Goal: Transaction & Acquisition: Purchase product/service

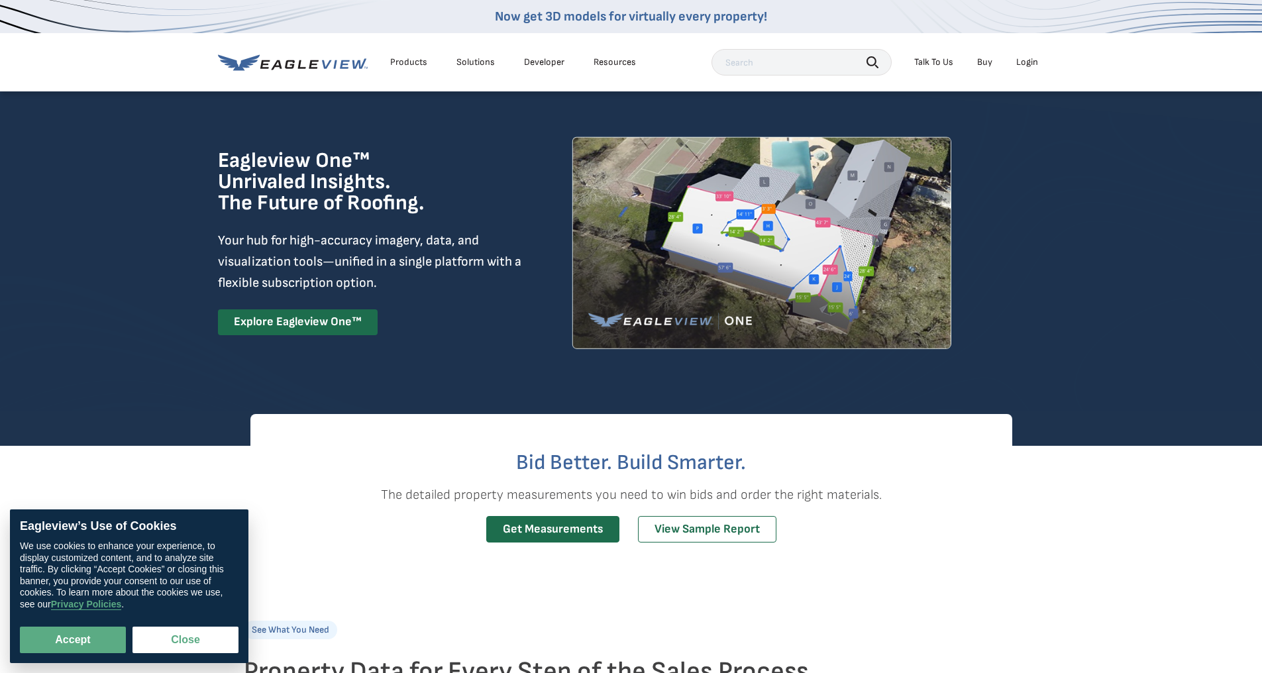
click at [1025, 60] on div "Login" at bounding box center [1027, 62] width 22 height 12
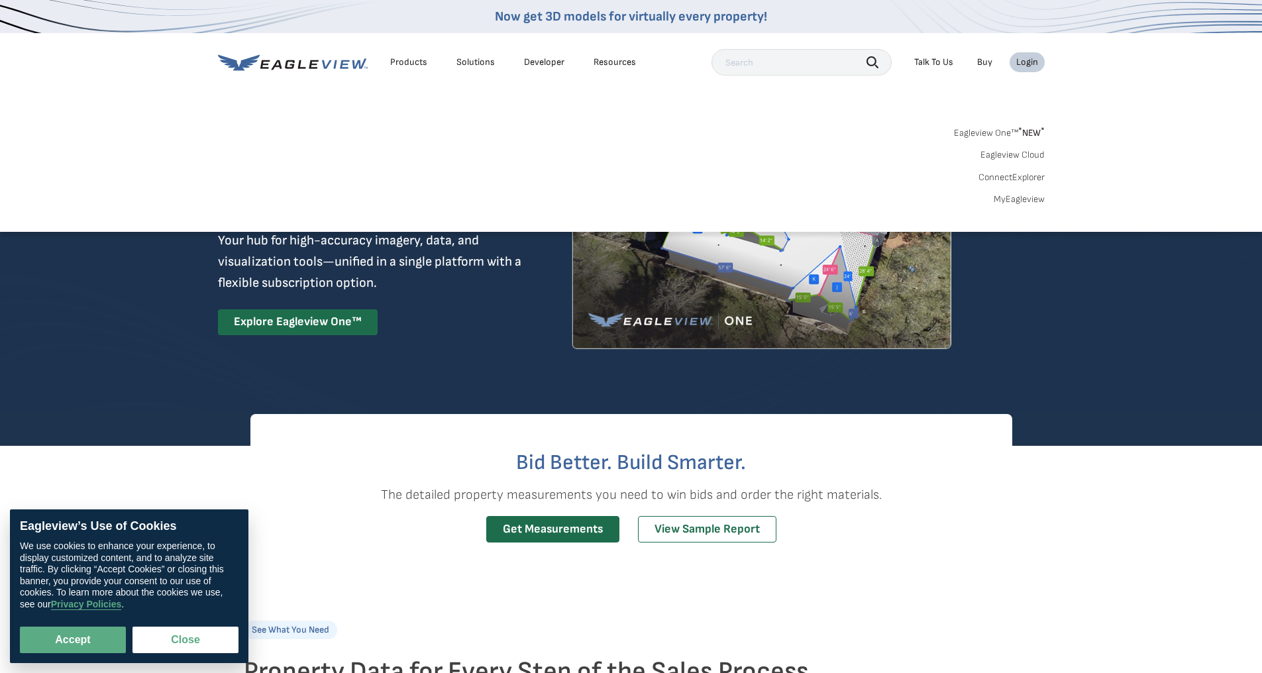
click at [1008, 154] on link "Eagleview Cloud" at bounding box center [1012, 155] width 64 height 12
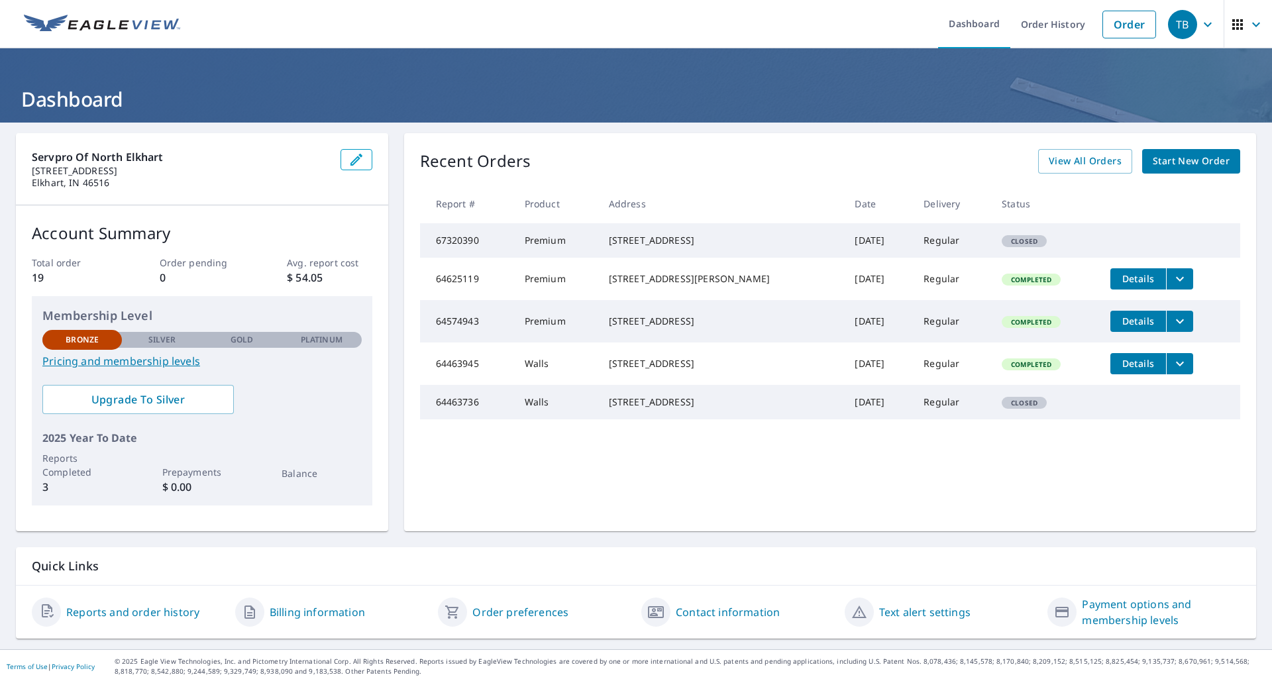
drag, startPoint x: 613, startPoint y: 238, endPoint x: 689, endPoint y: 252, distance: 78.0
click at [689, 247] on div "[STREET_ADDRESS]" at bounding box center [721, 240] width 225 height 13
copy div "[STREET_ADDRESS]"
click at [1178, 165] on span "Start New Order" at bounding box center [1190, 161] width 77 height 17
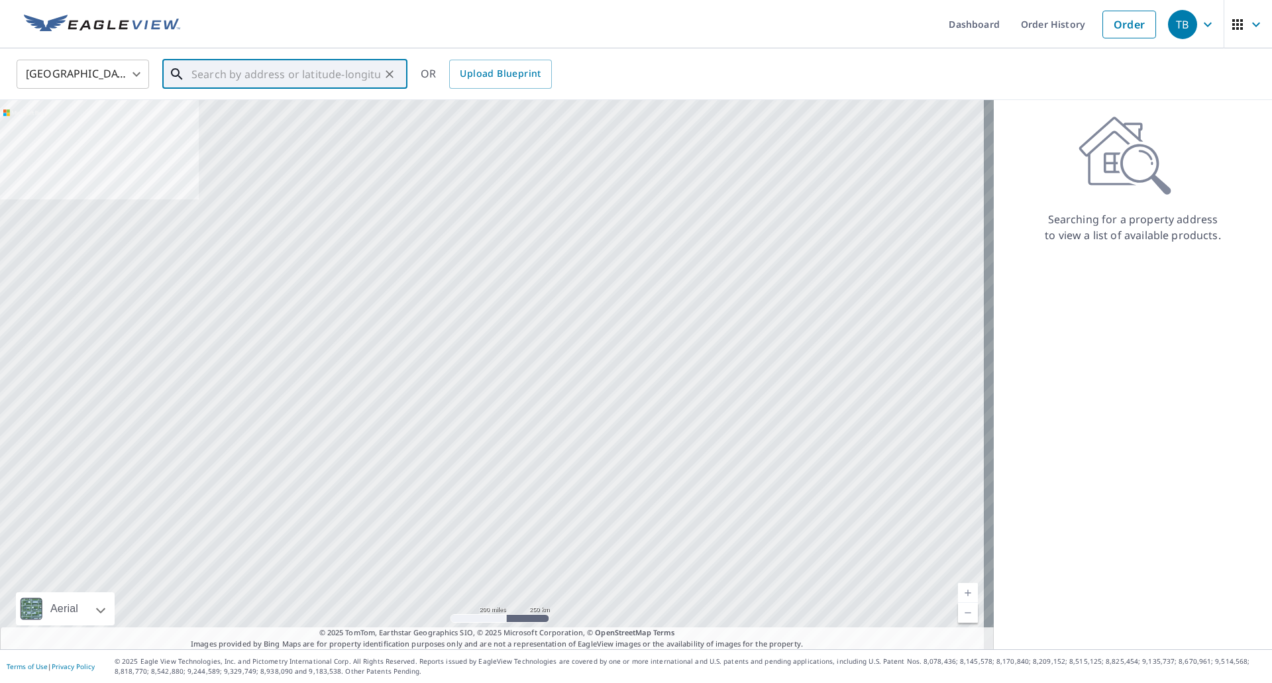
click at [208, 75] on input "text" at bounding box center [285, 74] width 189 height 37
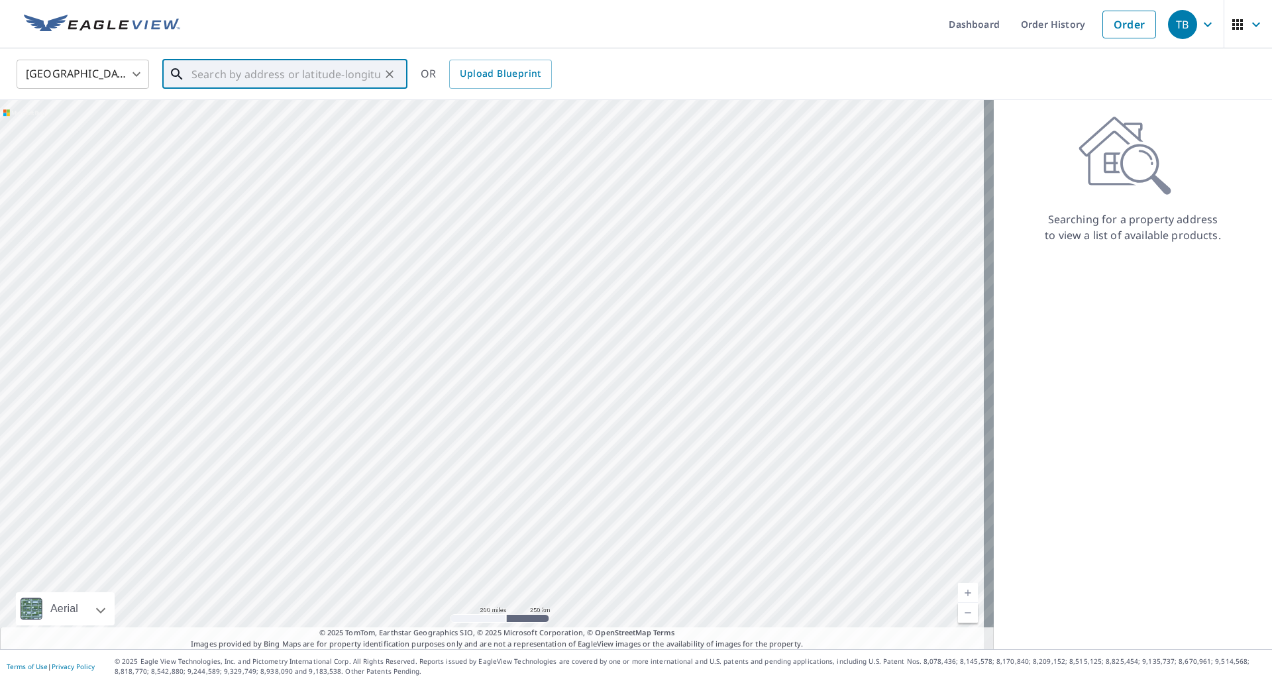
paste input "[STREET_ADDRESS]"
click at [254, 121] on p "Elkhart, IN 46516" at bounding box center [293, 127] width 208 height 13
type input "[STREET_ADDRESS]"
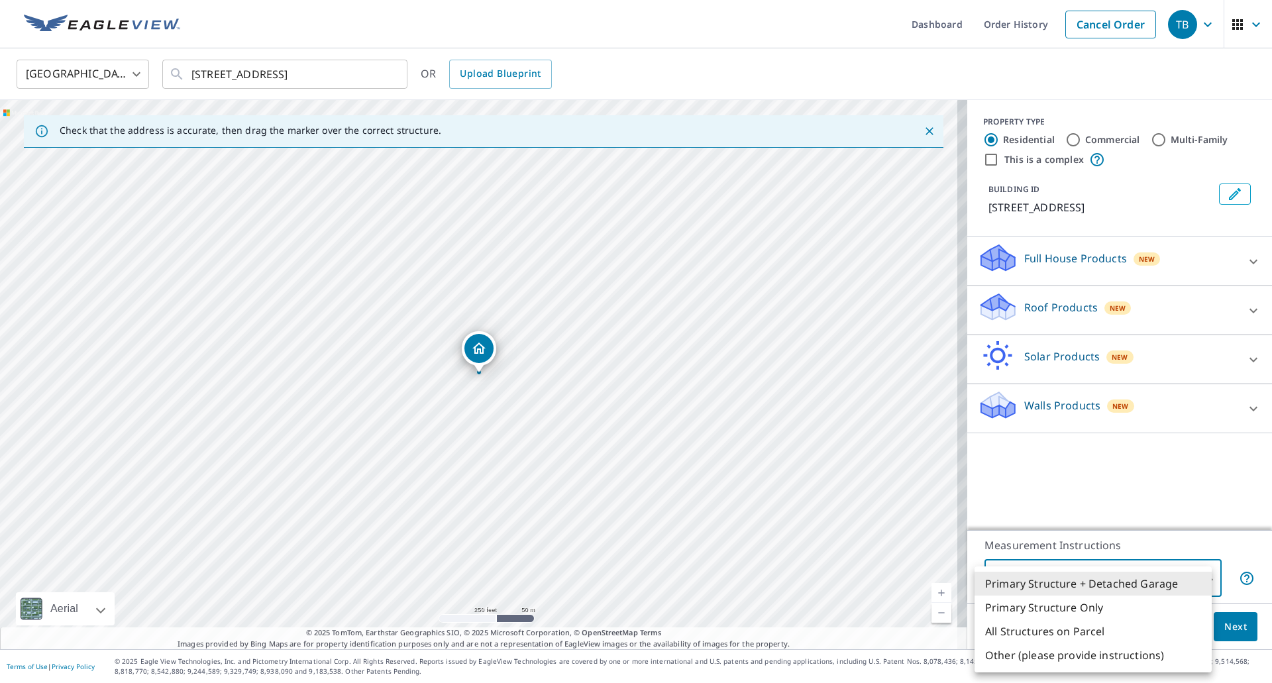
click at [1197, 575] on body "TB TB Dashboard Order History Cancel Order TB [GEOGRAPHIC_DATA] [GEOGRAPHIC_DAT…" at bounding box center [636, 341] width 1272 height 683
click at [1122, 580] on li "Primary Structure + Detached Garage" at bounding box center [1092, 584] width 237 height 24
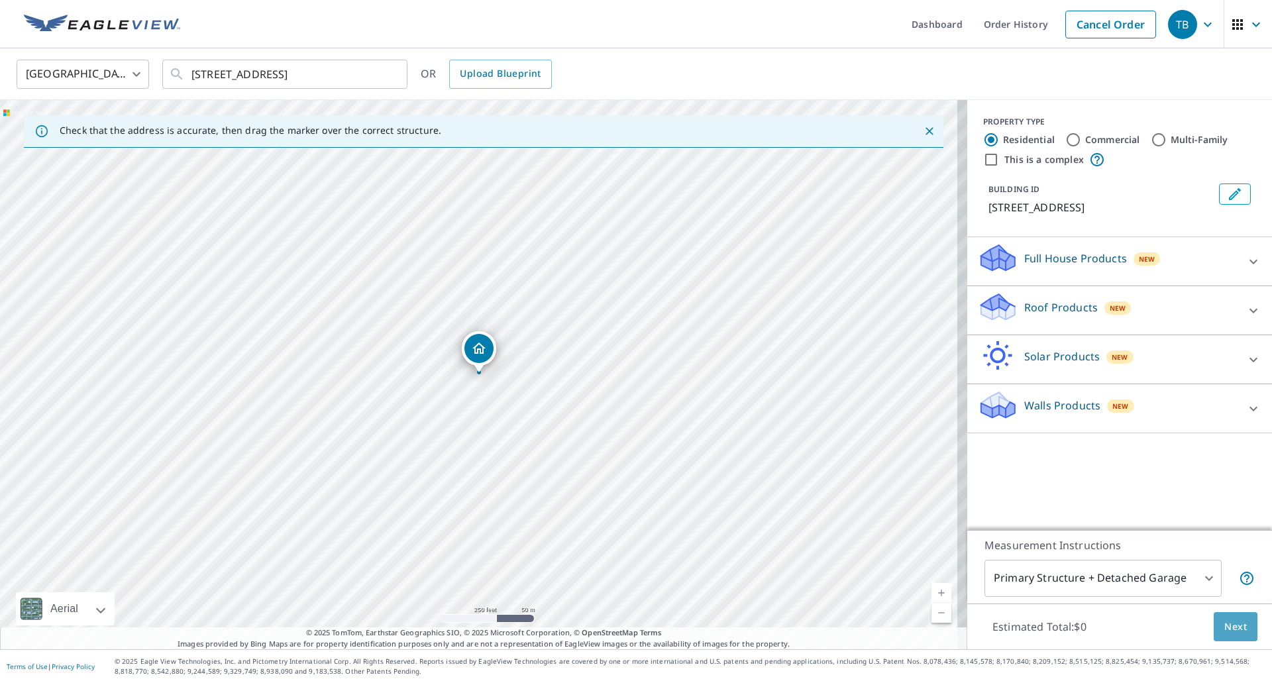
click at [1227, 623] on span "Next" at bounding box center [1235, 627] width 23 height 17
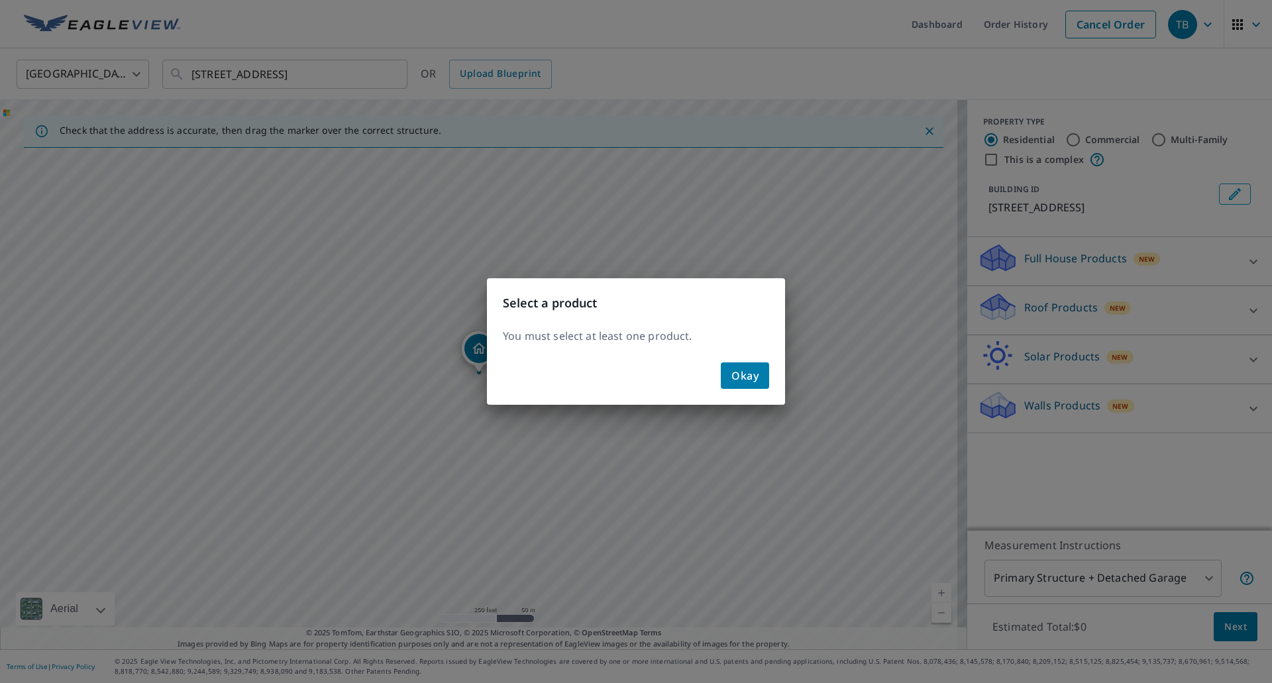
click at [752, 381] on span "Okay" at bounding box center [744, 375] width 27 height 19
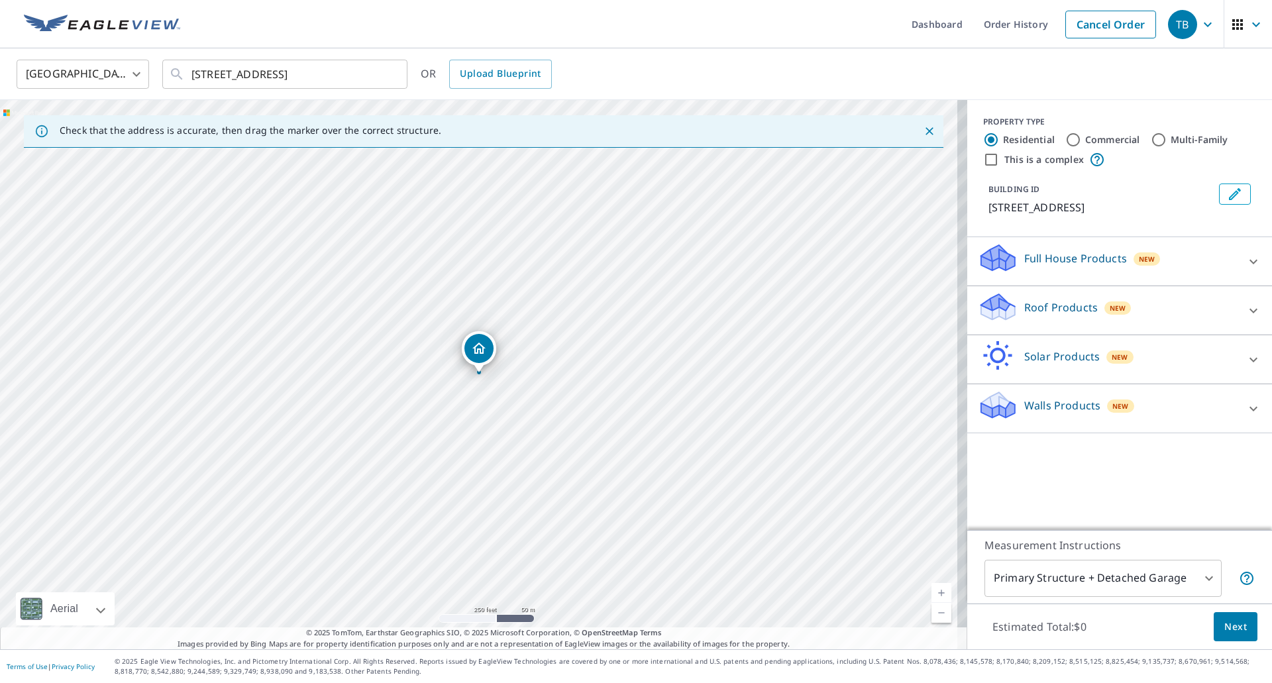
click at [1250, 411] on icon at bounding box center [1253, 409] width 16 height 16
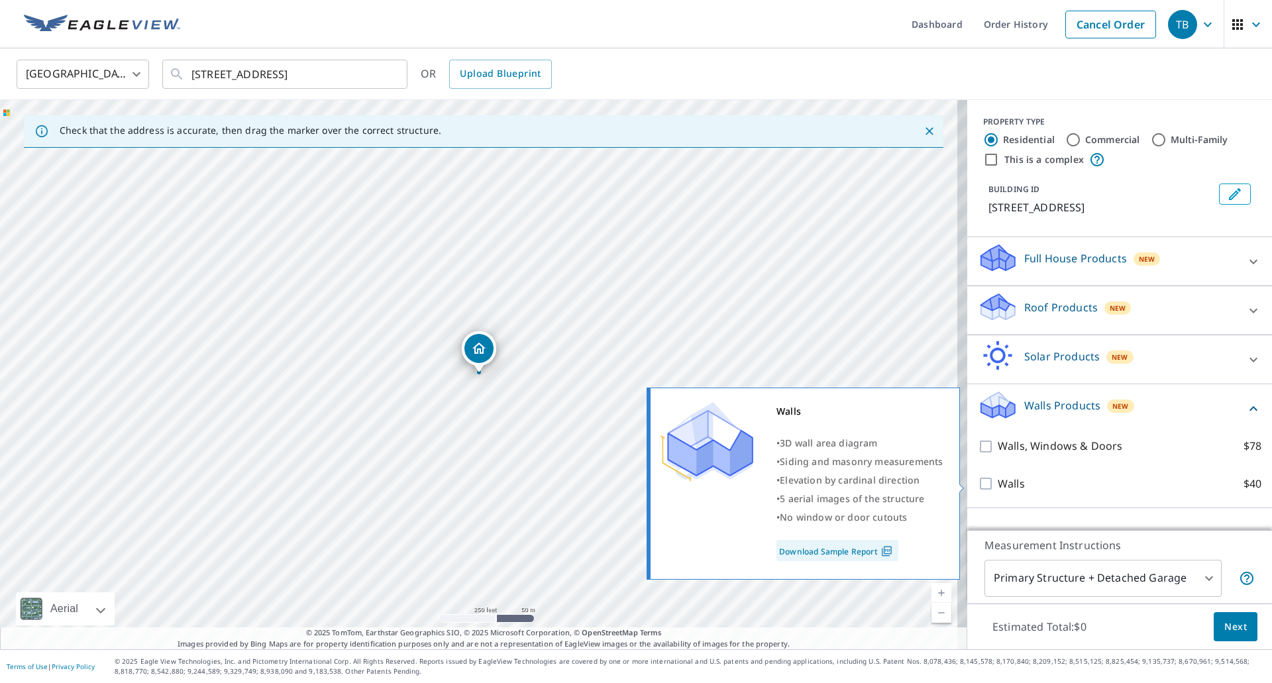
click at [978, 479] on input "Walls $40" at bounding box center [988, 484] width 20 height 16
checkbox input "true"
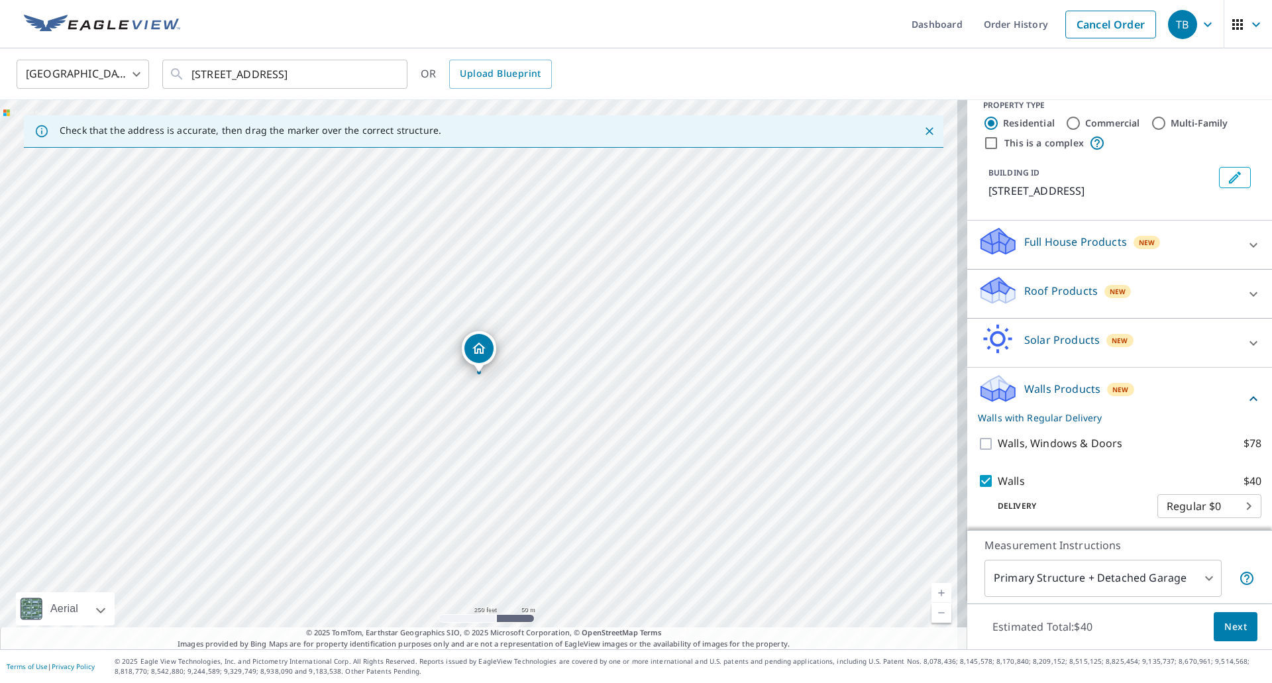
scroll to position [21, 0]
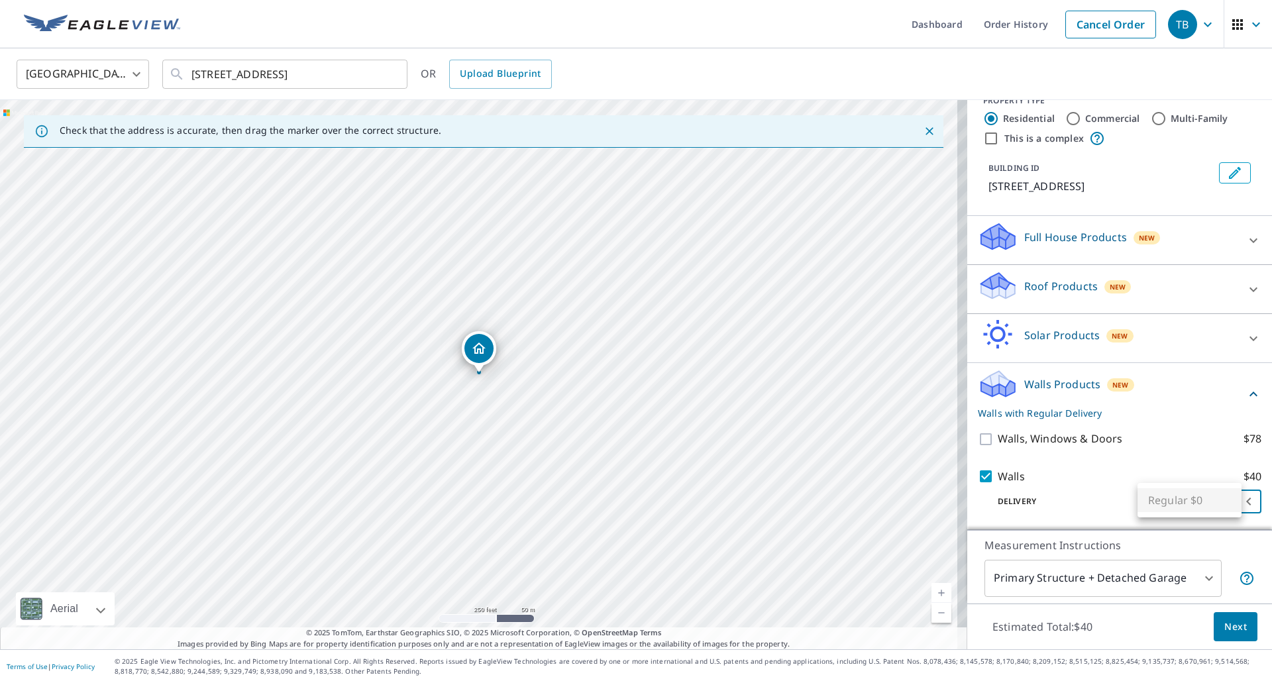
click at [1227, 502] on body "TB TB Dashboard Order History Cancel Order TB [GEOGRAPHIC_DATA] [GEOGRAPHIC_DAT…" at bounding box center [636, 341] width 1272 height 683
click at [1227, 502] on ul "Regular $0" at bounding box center [1189, 500] width 104 height 34
click at [1103, 476] on div at bounding box center [636, 341] width 1272 height 683
click at [1249, 240] on icon at bounding box center [1253, 240] width 8 height 5
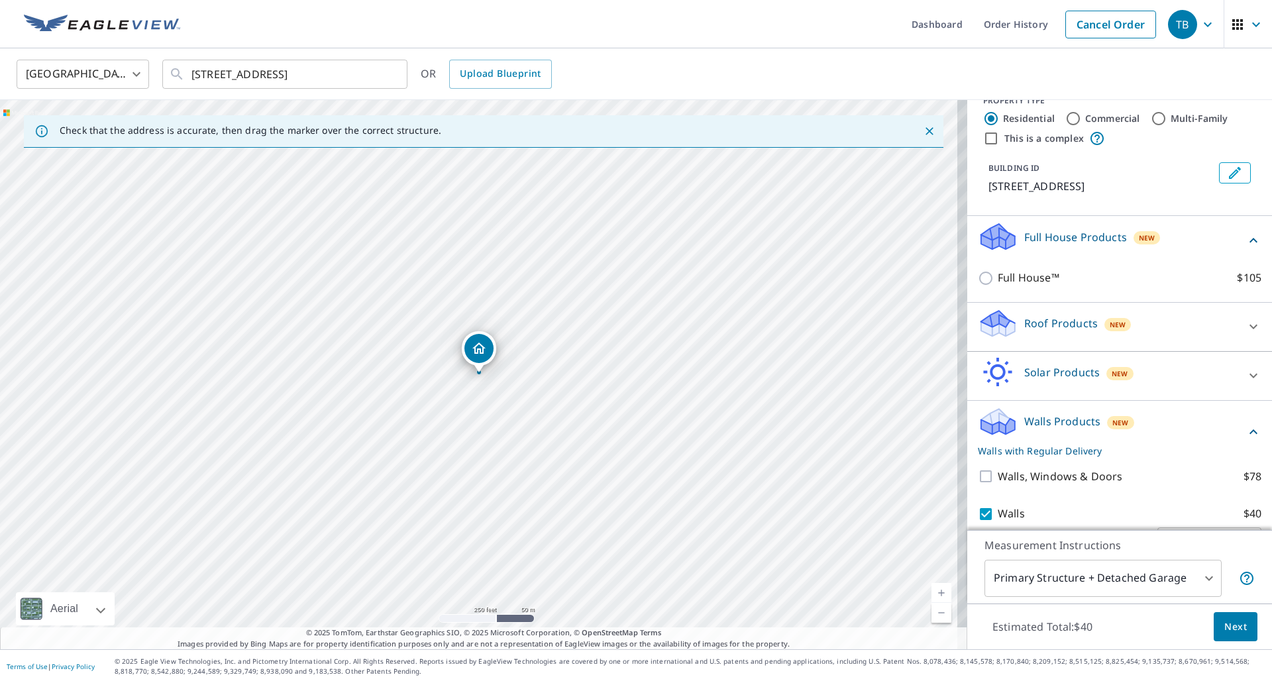
click at [1249, 240] on icon at bounding box center [1253, 240] width 8 height 5
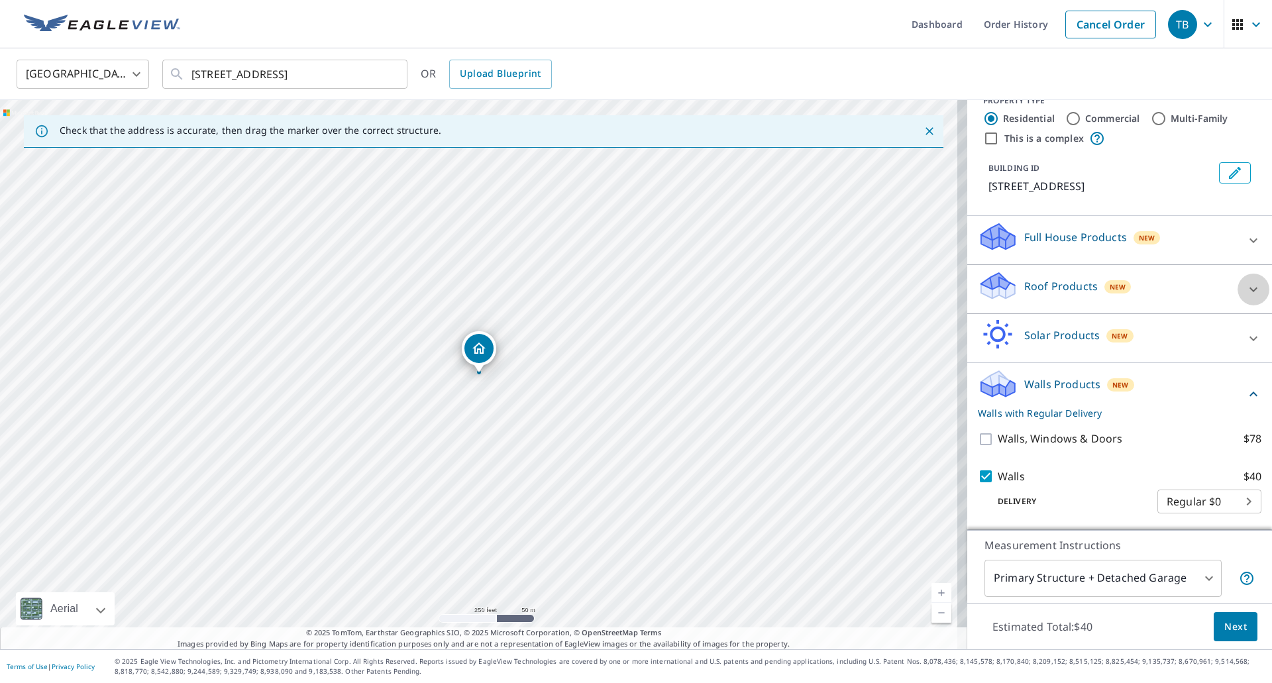
click at [1249, 289] on icon at bounding box center [1253, 289] width 8 height 5
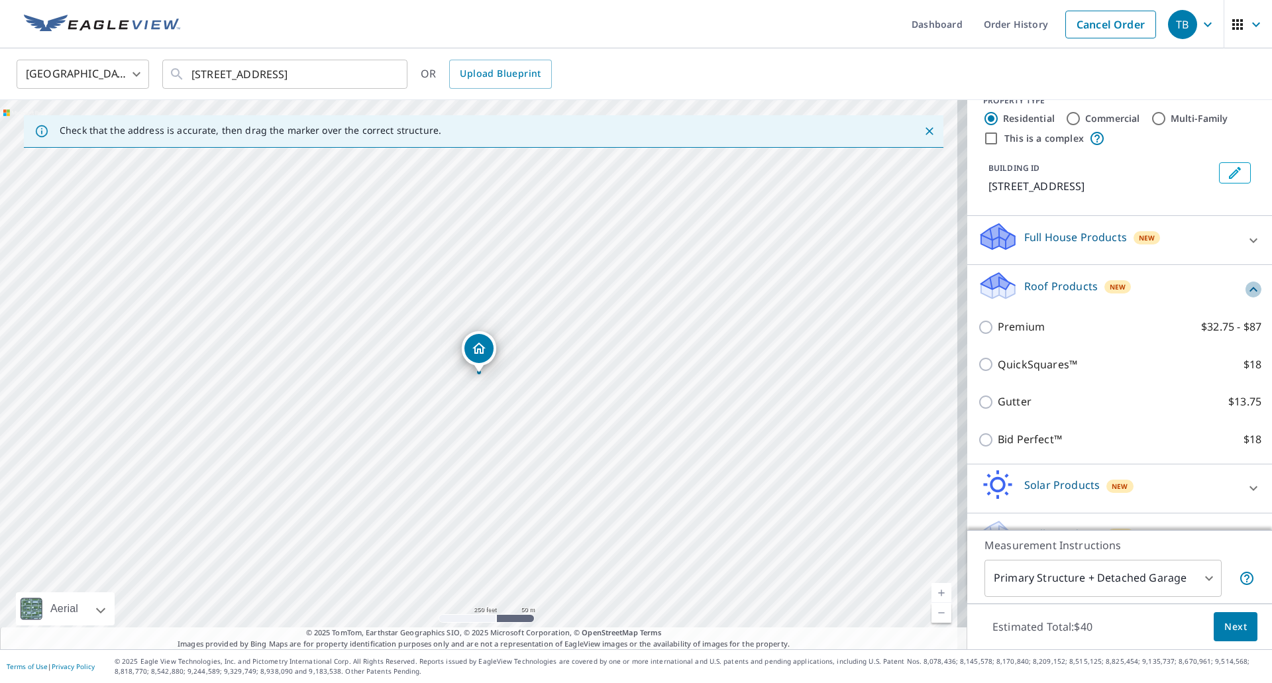
click at [1245, 289] on icon at bounding box center [1253, 289] width 16 height 16
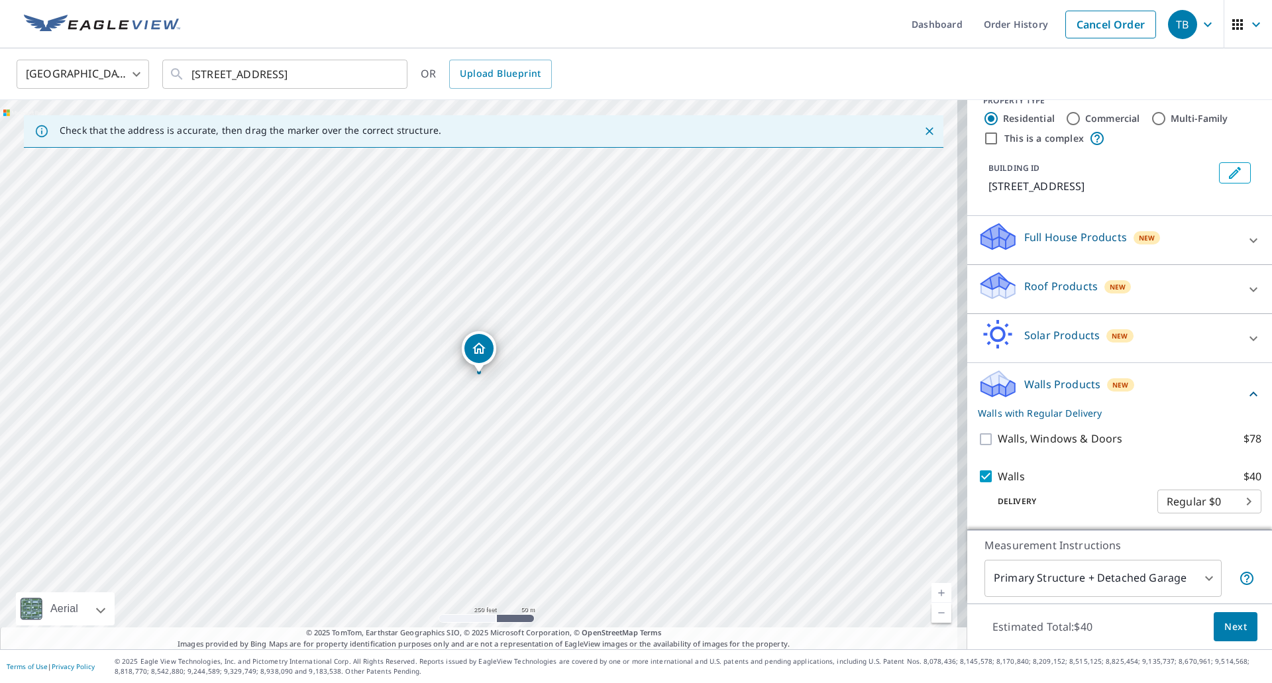
click at [1224, 632] on span "Next" at bounding box center [1235, 627] width 23 height 17
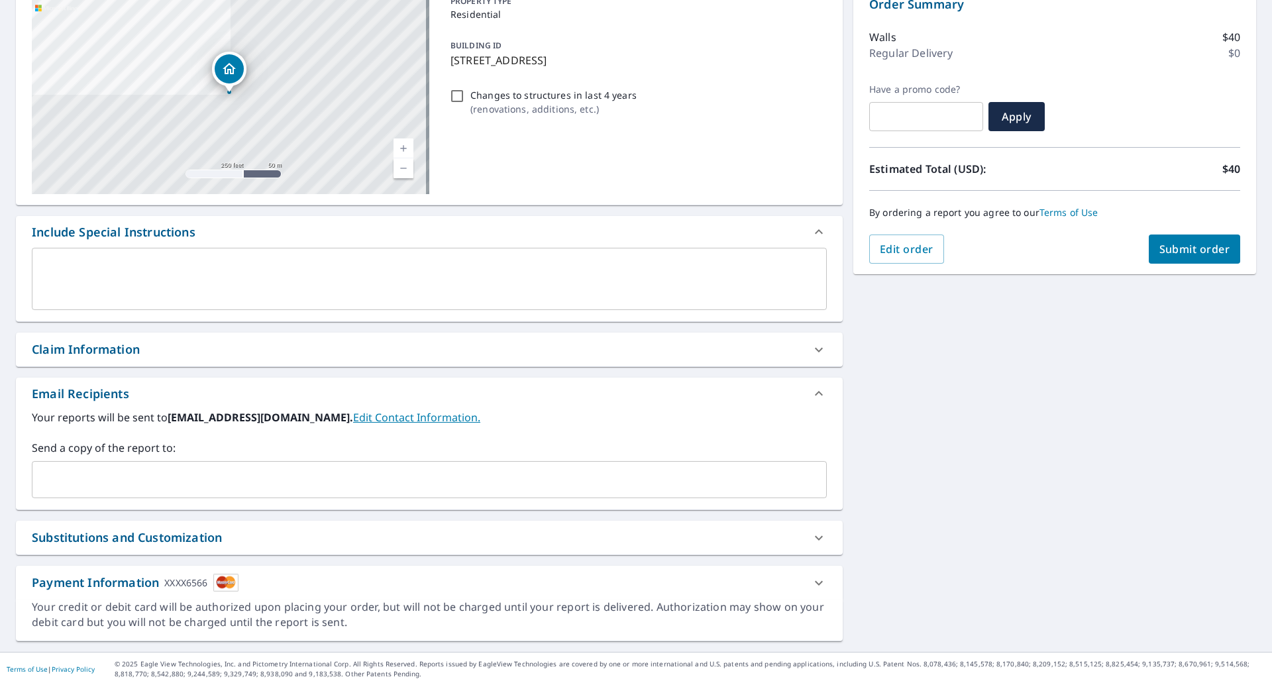
scroll to position [151, 0]
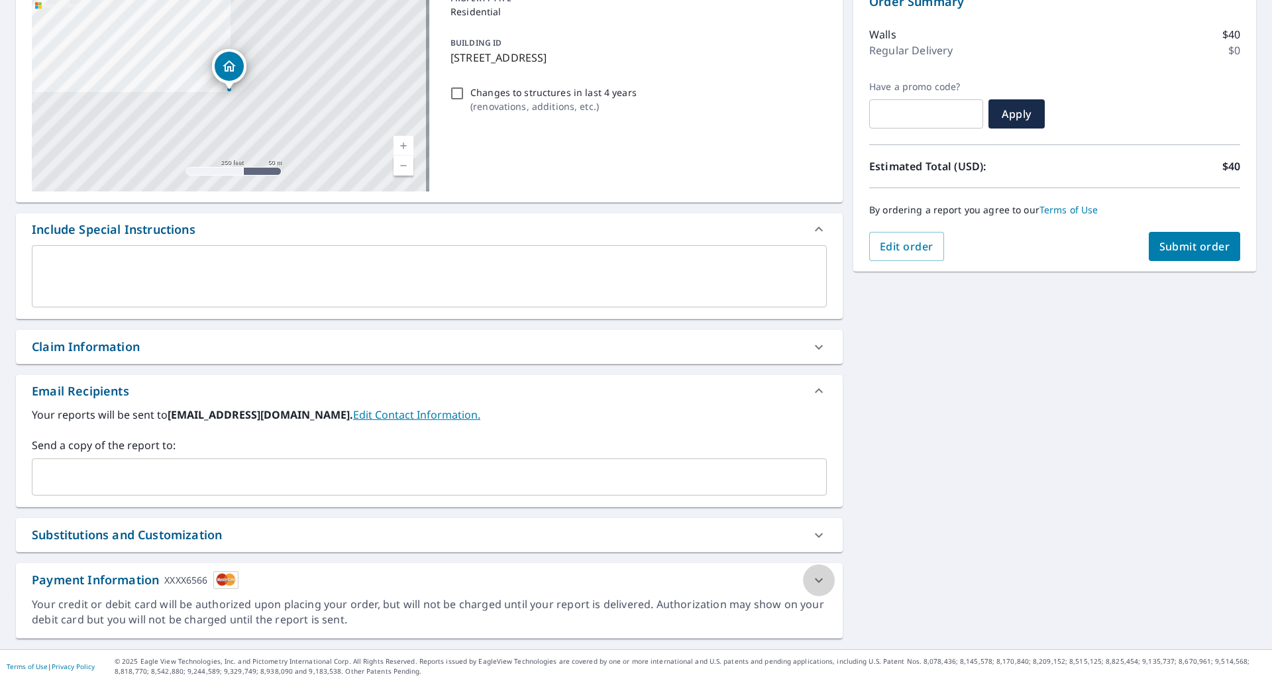
click at [812, 583] on icon at bounding box center [819, 580] width 16 height 16
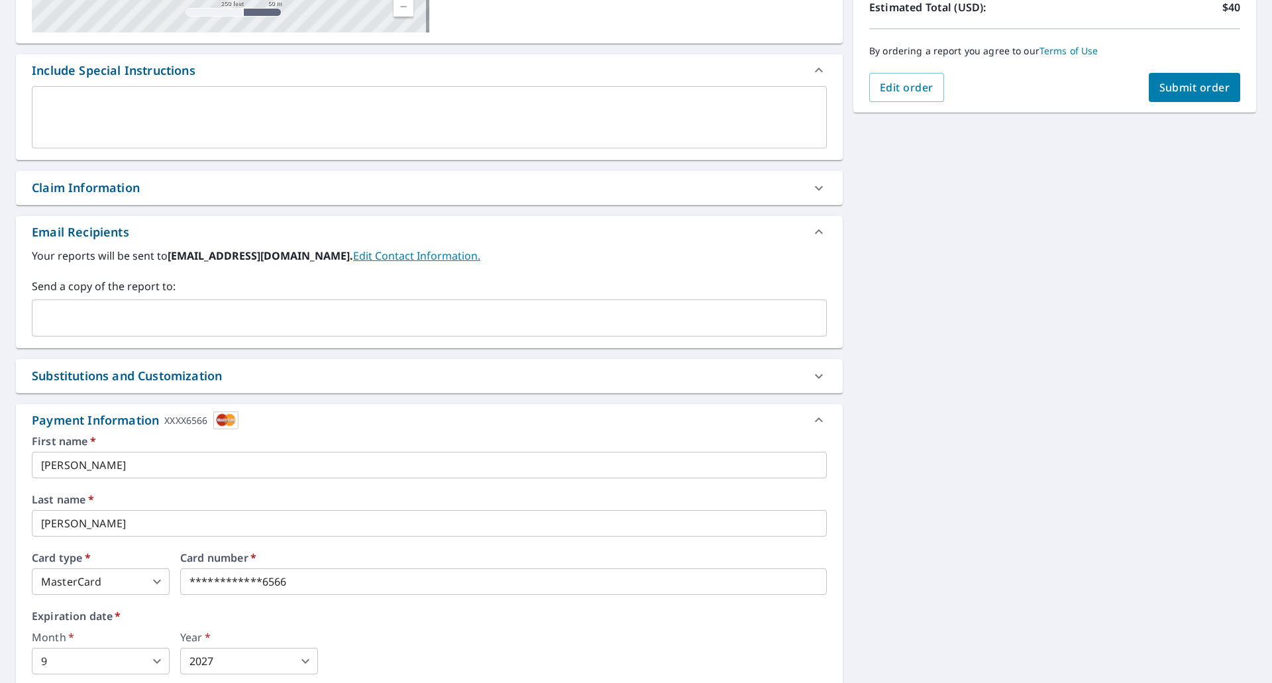
scroll to position [416, 0]
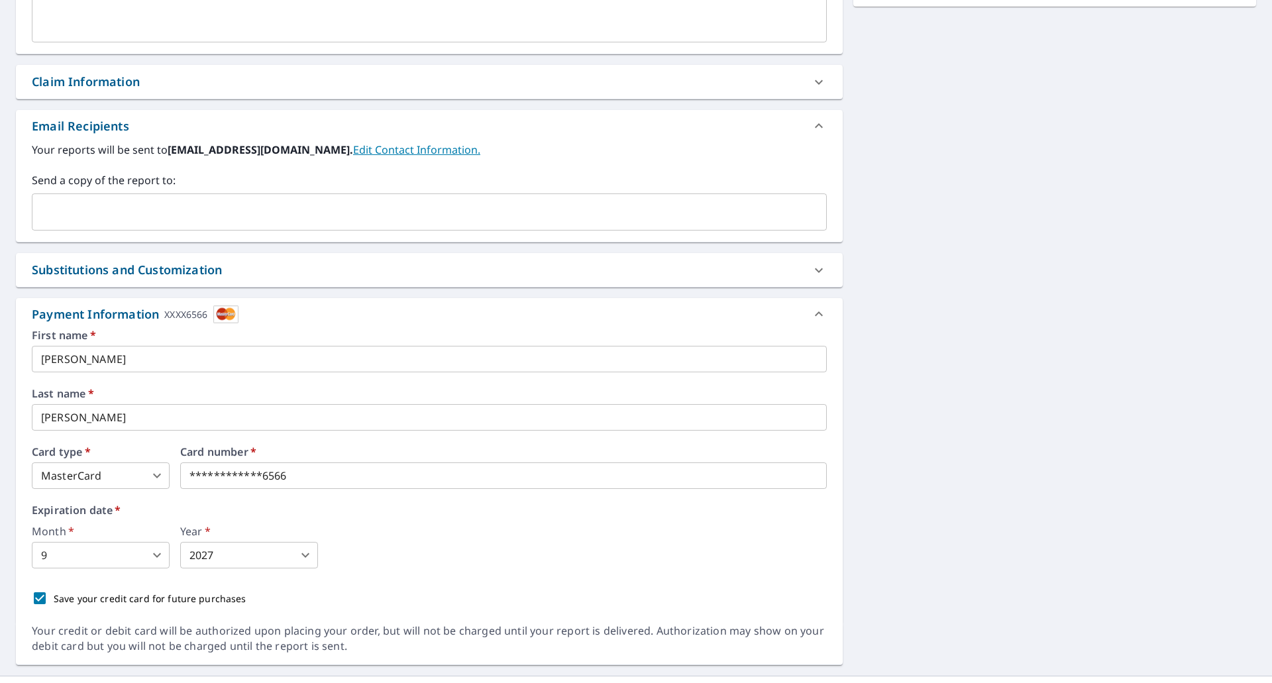
click at [161, 482] on body "TB TB Dashboard Order History Cancel Order TB Dashboard / Finalize Order Finali…" at bounding box center [636, 341] width 1272 height 683
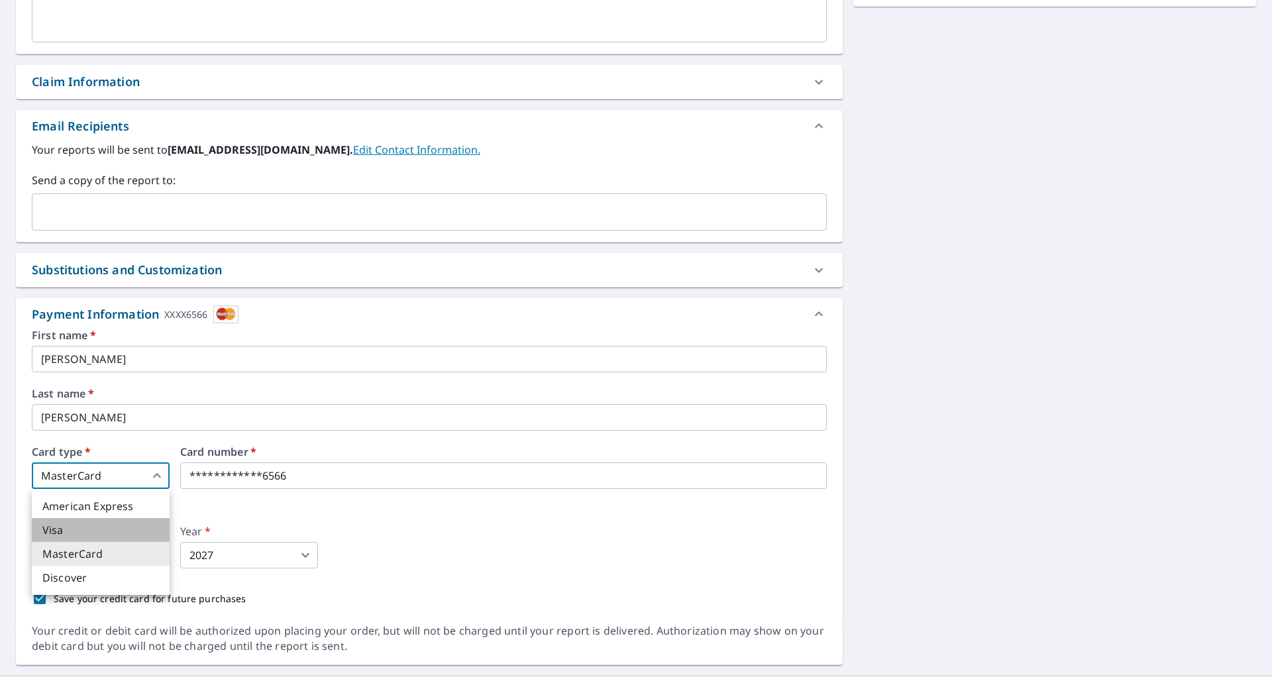
click at [88, 538] on li "Visa" at bounding box center [101, 530] width 138 height 24
type input "2"
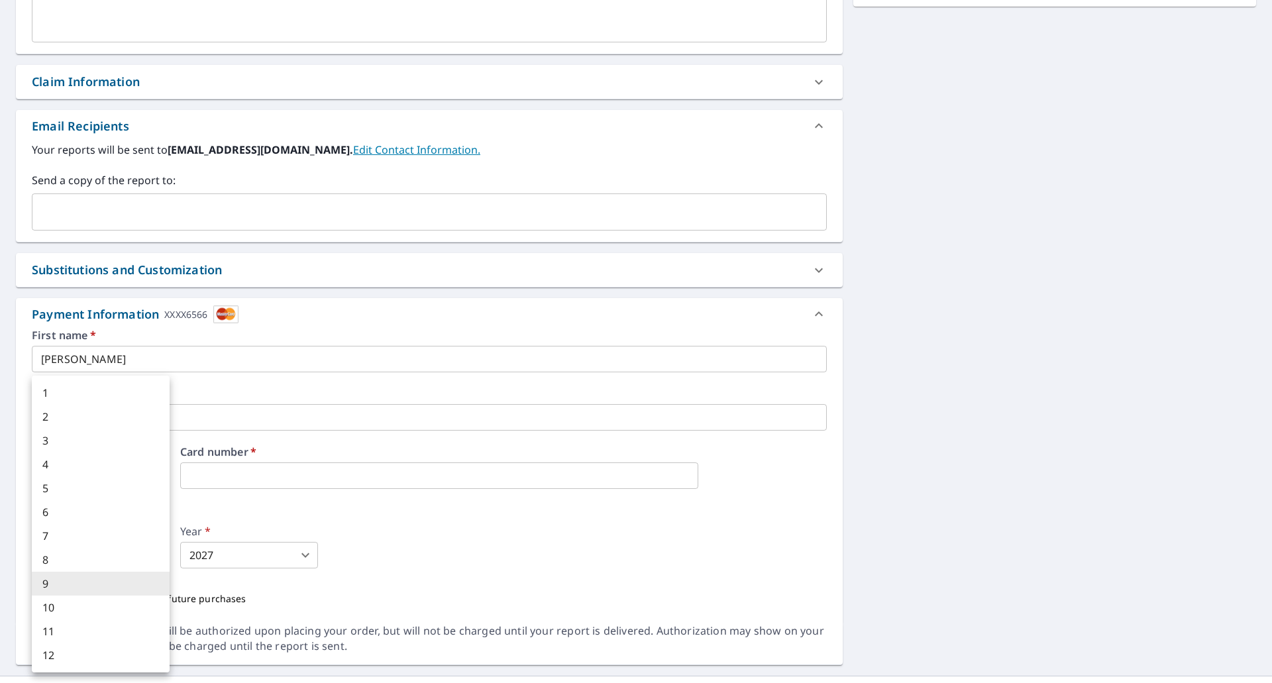
click at [154, 556] on body "TB TB Dashboard Order History Cancel Order TB Dashboard / Finalize Order Finali…" at bounding box center [636, 341] width 1272 height 683
click at [87, 439] on li "3" at bounding box center [101, 441] width 138 height 24
type input "3"
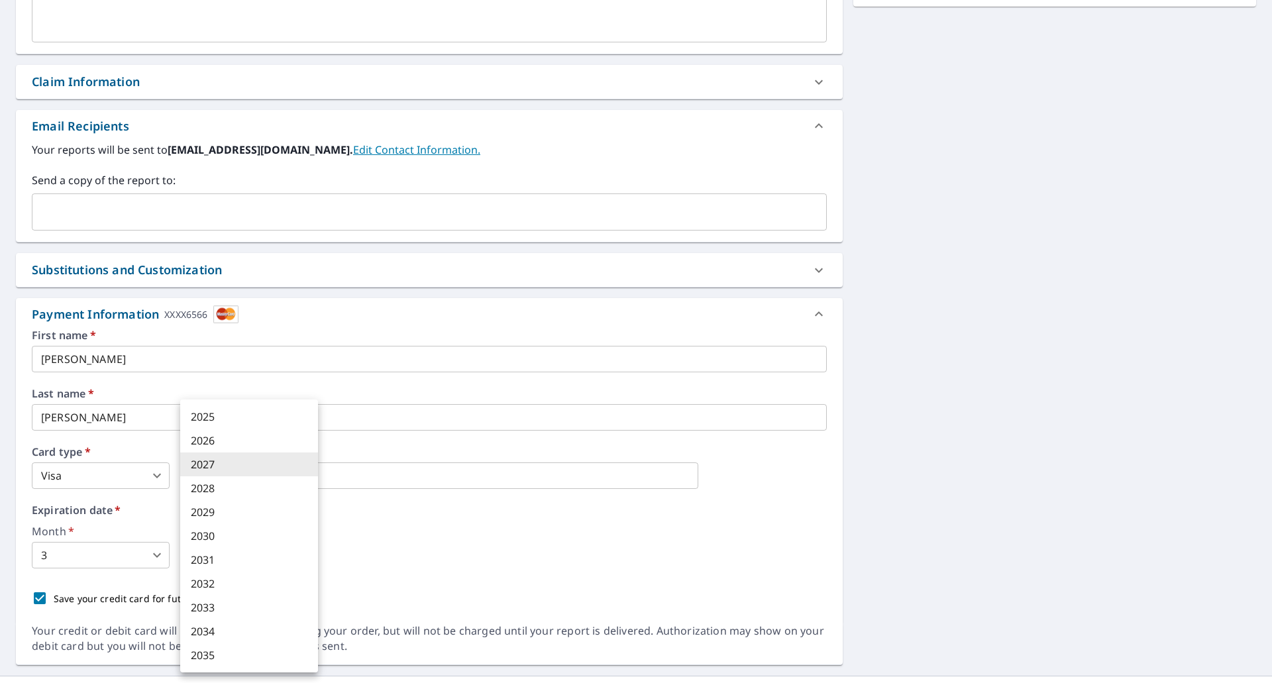
click at [251, 560] on body "TB TB Dashboard Order History Cancel Order TB Dashboard / Finalize Order Finali…" at bounding box center [636, 341] width 1272 height 683
click at [217, 535] on li "2030" at bounding box center [249, 536] width 138 height 24
type input "2030"
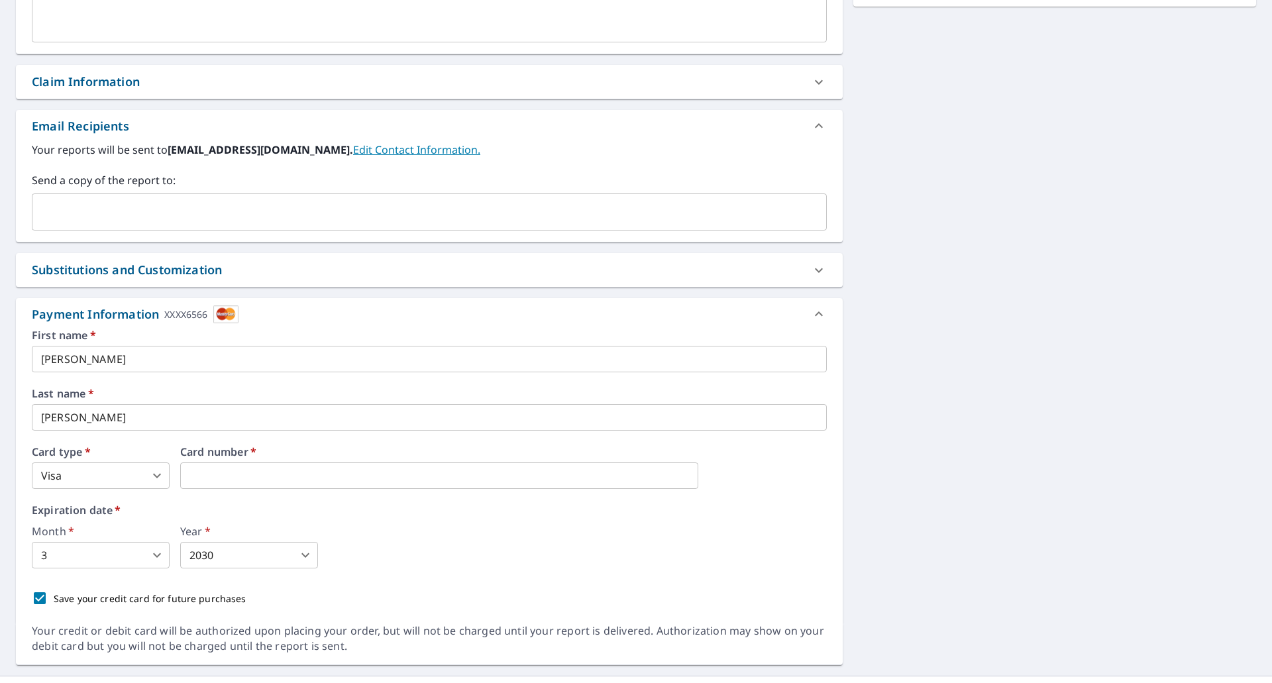
click at [459, 552] on div "Month   * 3 3 ​ Year   * 2030 2030 ​" at bounding box center [429, 547] width 795 height 42
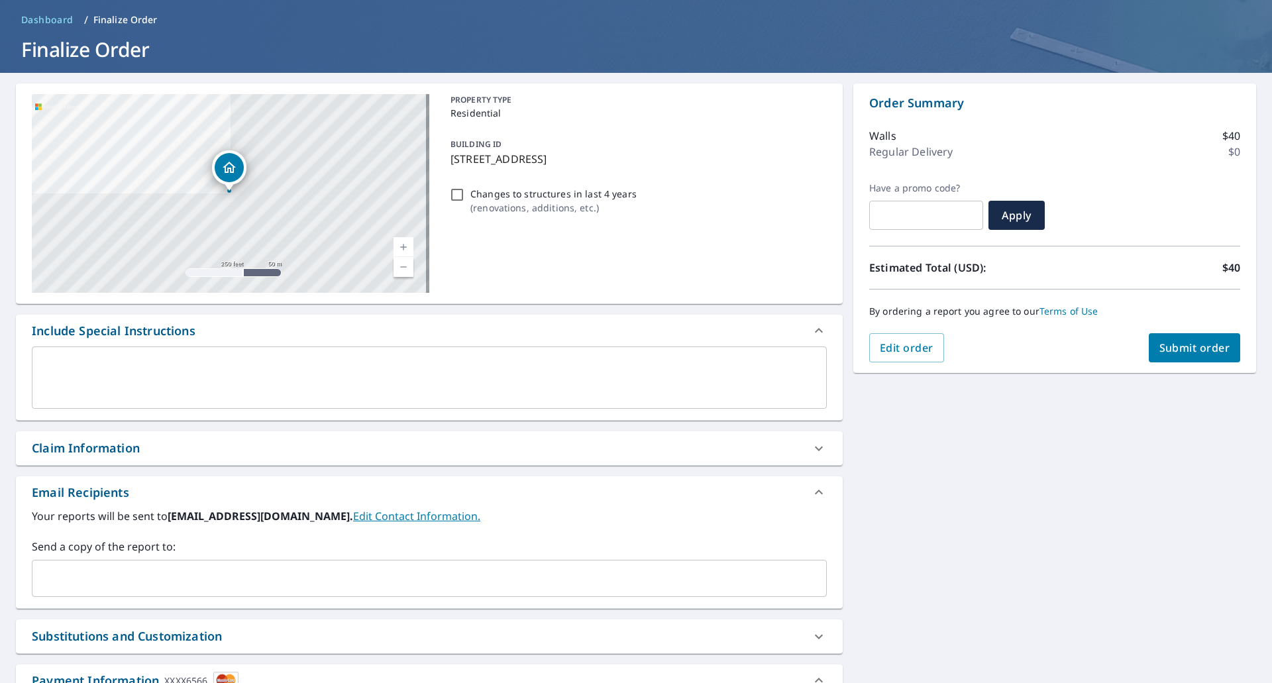
scroll to position [45, 0]
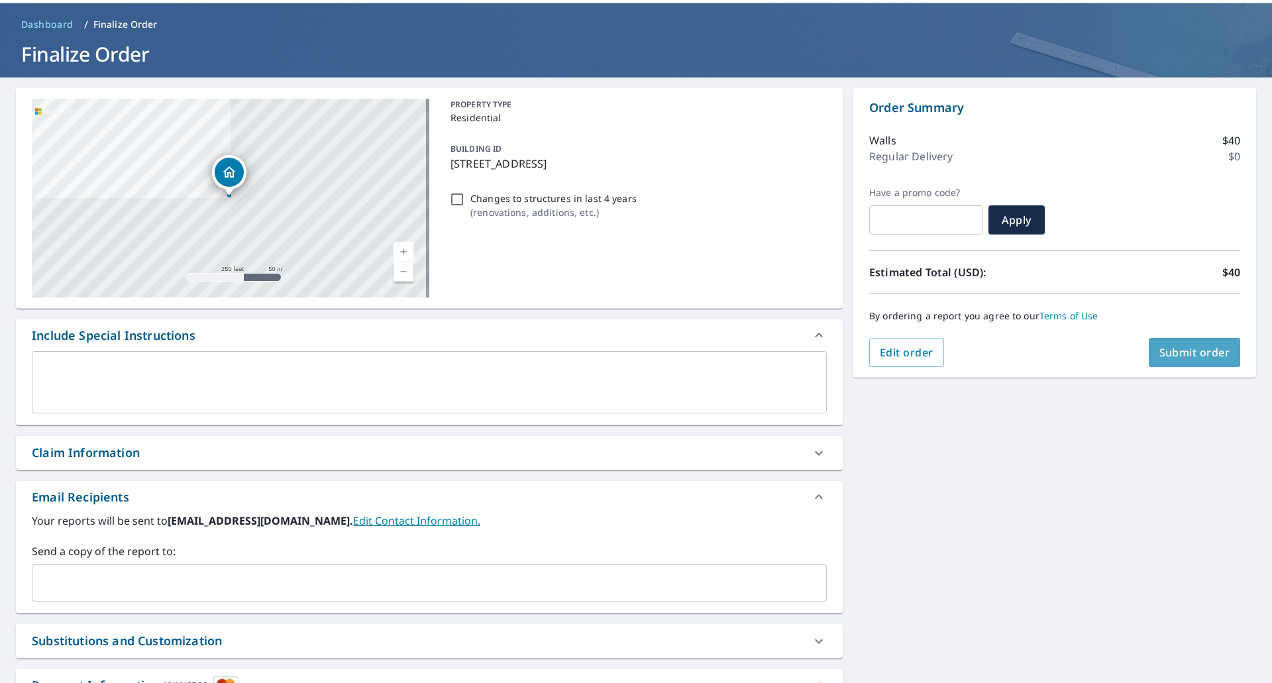
click at [1192, 360] on button "Submit order" at bounding box center [1194, 352] width 92 height 29
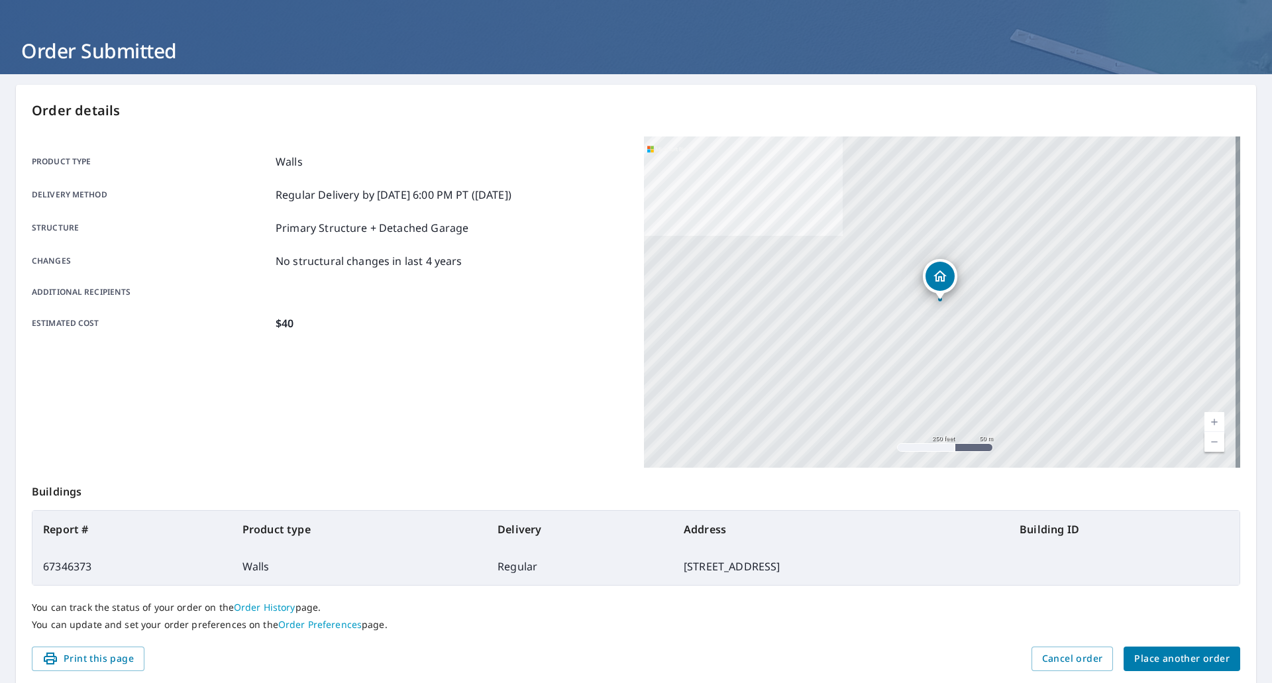
scroll to position [97, 0]
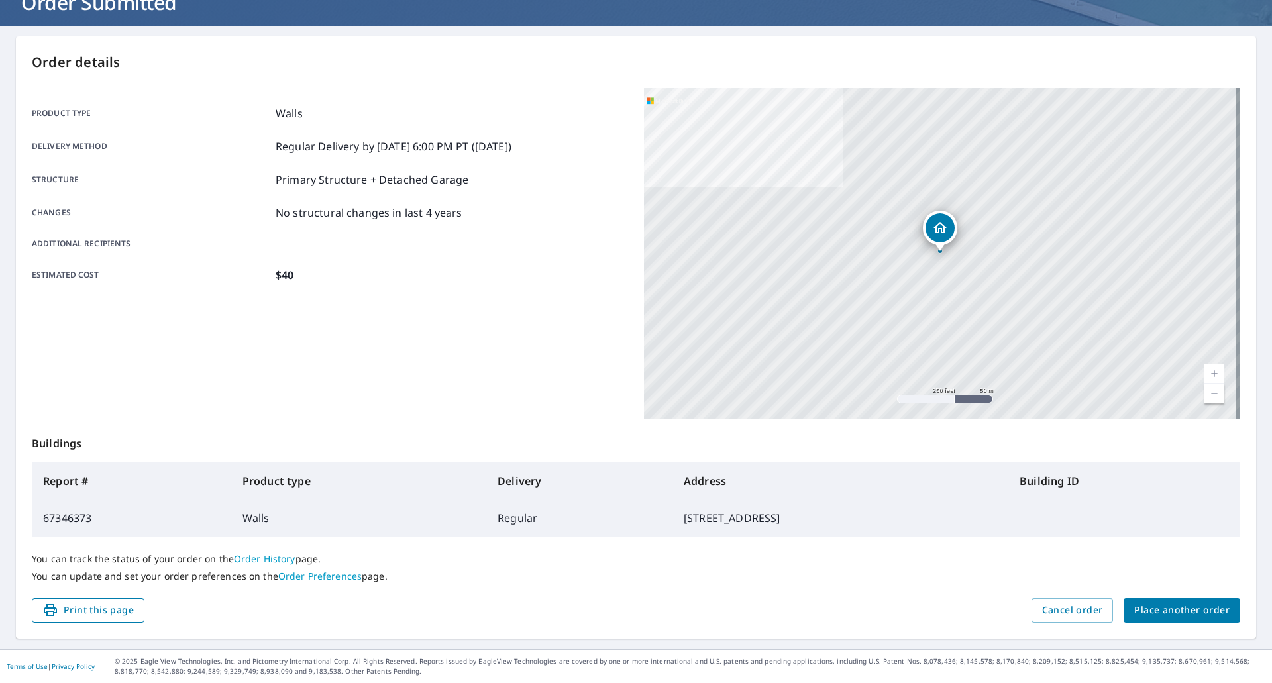
click at [79, 609] on span "Print this page" at bounding box center [87, 610] width 91 height 17
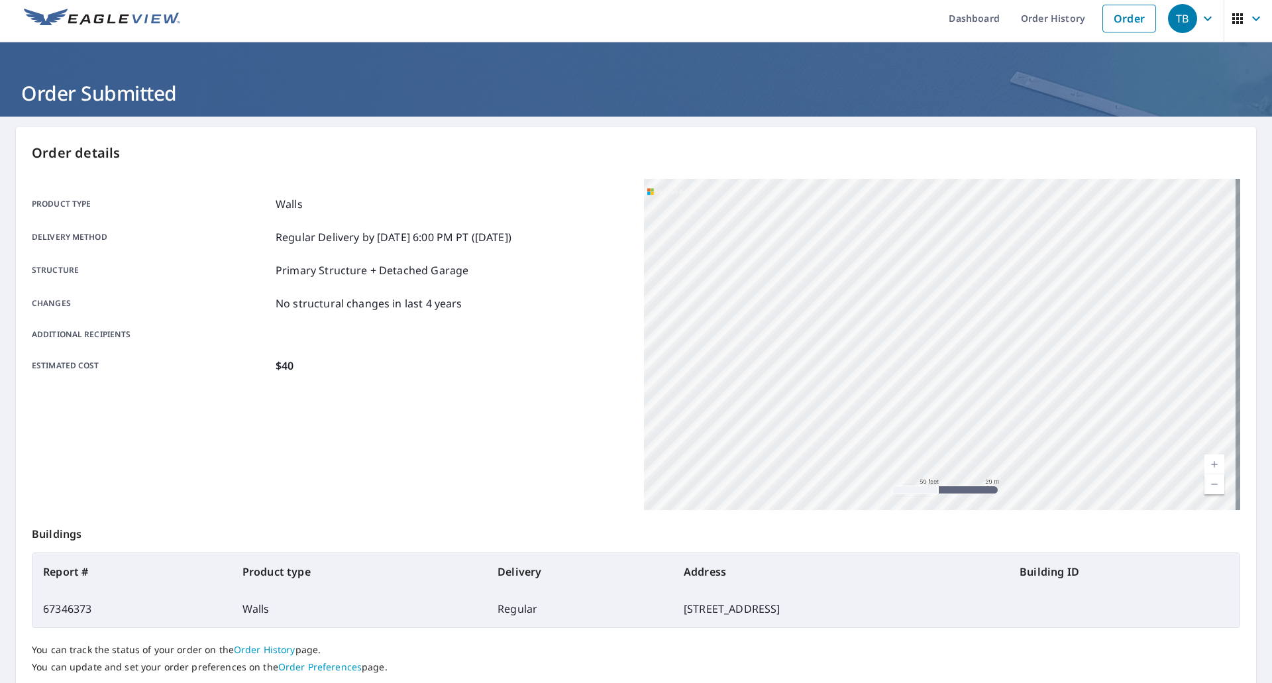
scroll to position [0, 0]
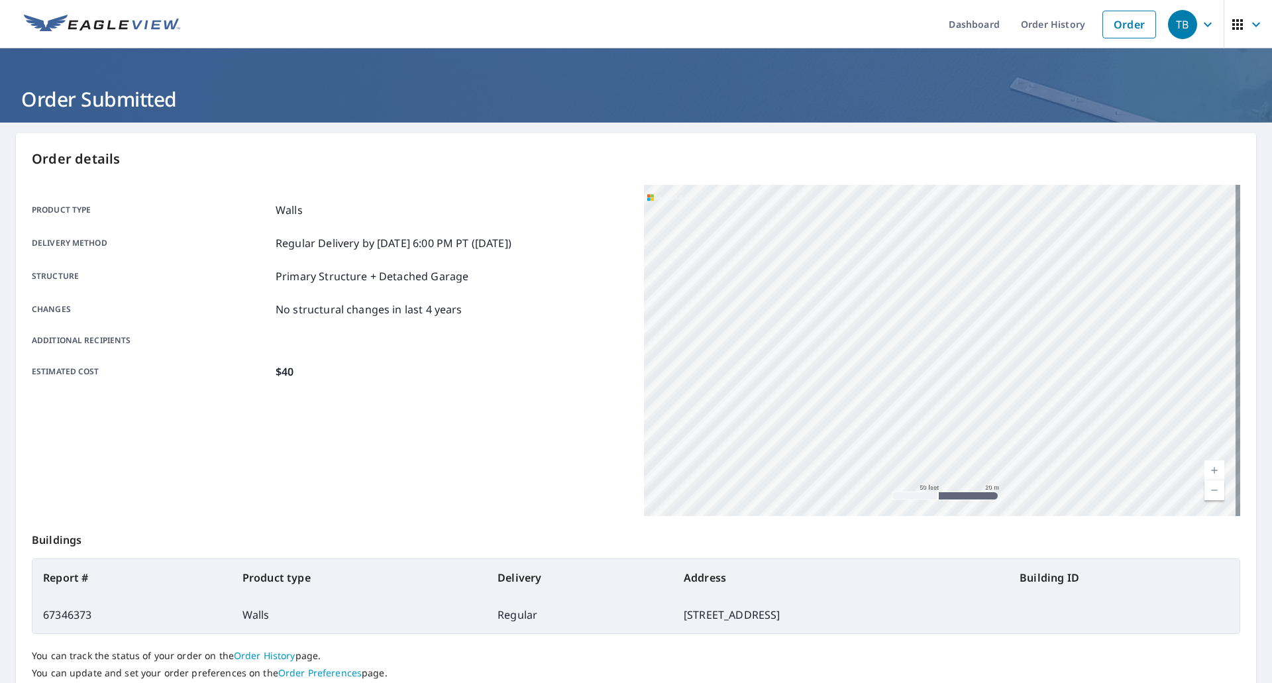
click at [1203, 23] on icon "button" at bounding box center [1207, 24] width 8 height 5
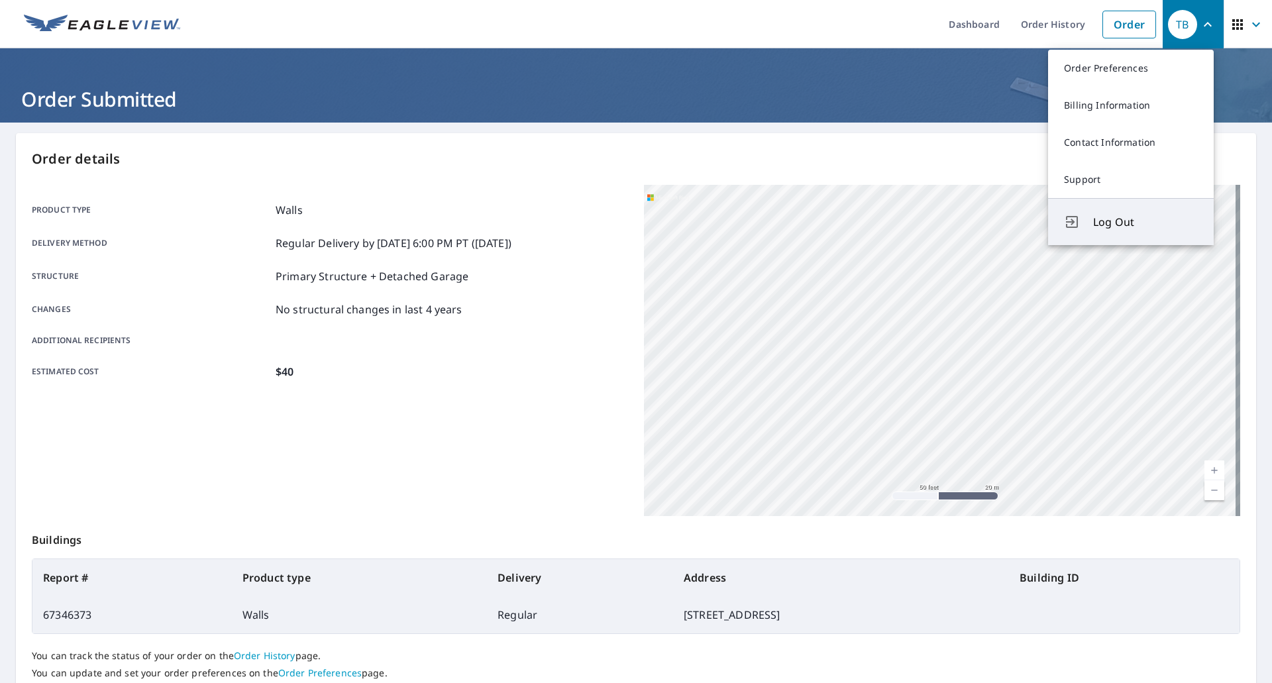
click at [1089, 224] on button "Log Out" at bounding box center [1131, 221] width 166 height 47
